Goal: Information Seeking & Learning: Learn about a topic

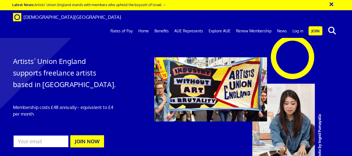
scroll to position [302, 0]
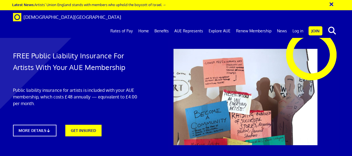
scroll to position [790, 0]
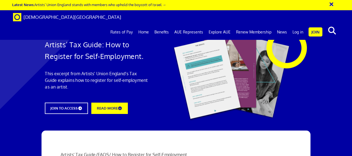
scroll to position [113, 0]
drag, startPoint x: 224, startPoint y: 45, endPoint x: 105, endPoint y: 38, distance: 119.6
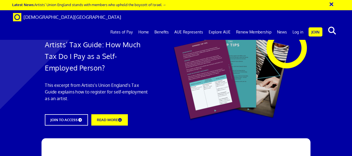
scroll to position [775, 0]
